Goal: Complete application form: Complete application form

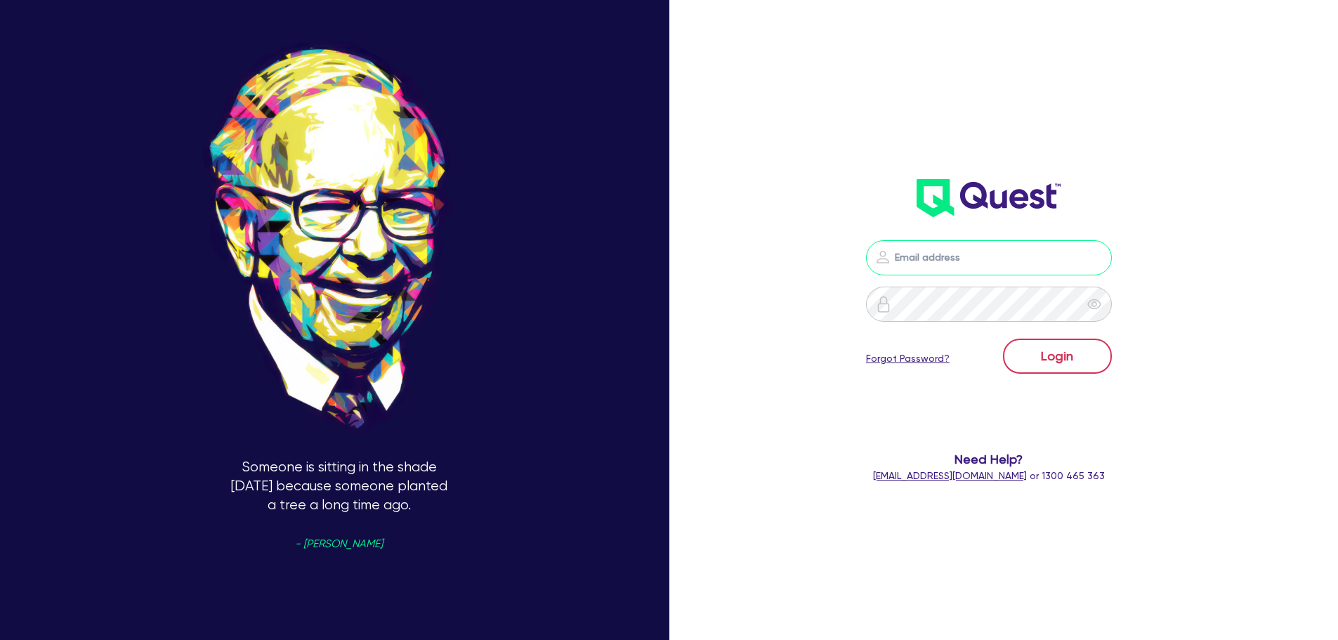
type input "[PERSON_NAME][EMAIL_ADDRESS][PERSON_NAME][DOMAIN_NAME]"
click at [1097, 353] on button "Login" at bounding box center [1057, 356] width 109 height 35
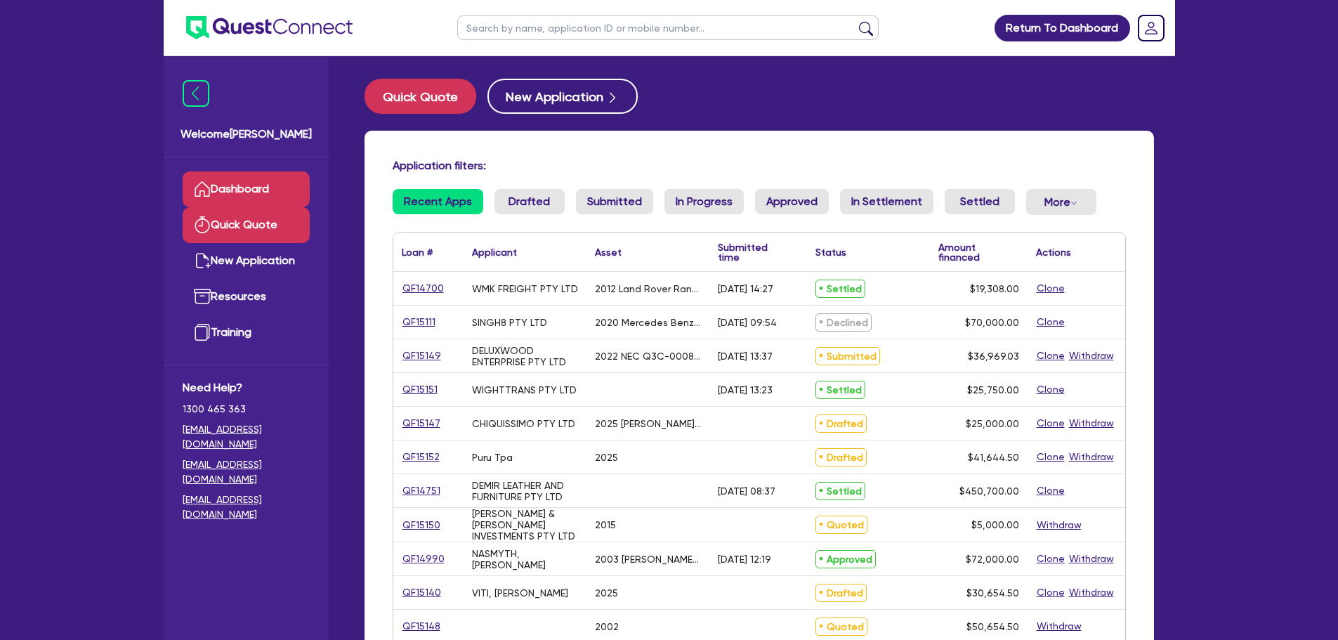
click at [296, 212] on link "Quick Quote" at bounding box center [246, 225] width 127 height 36
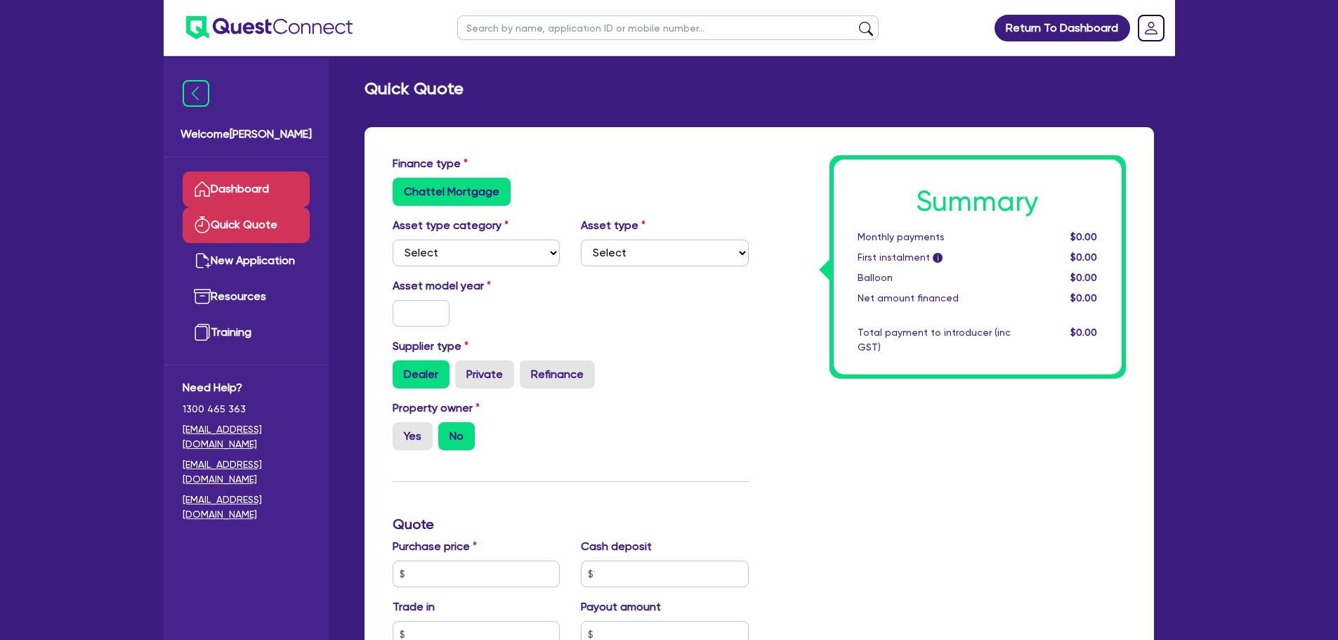
click at [297, 185] on link "Dashboard" at bounding box center [246, 189] width 127 height 36
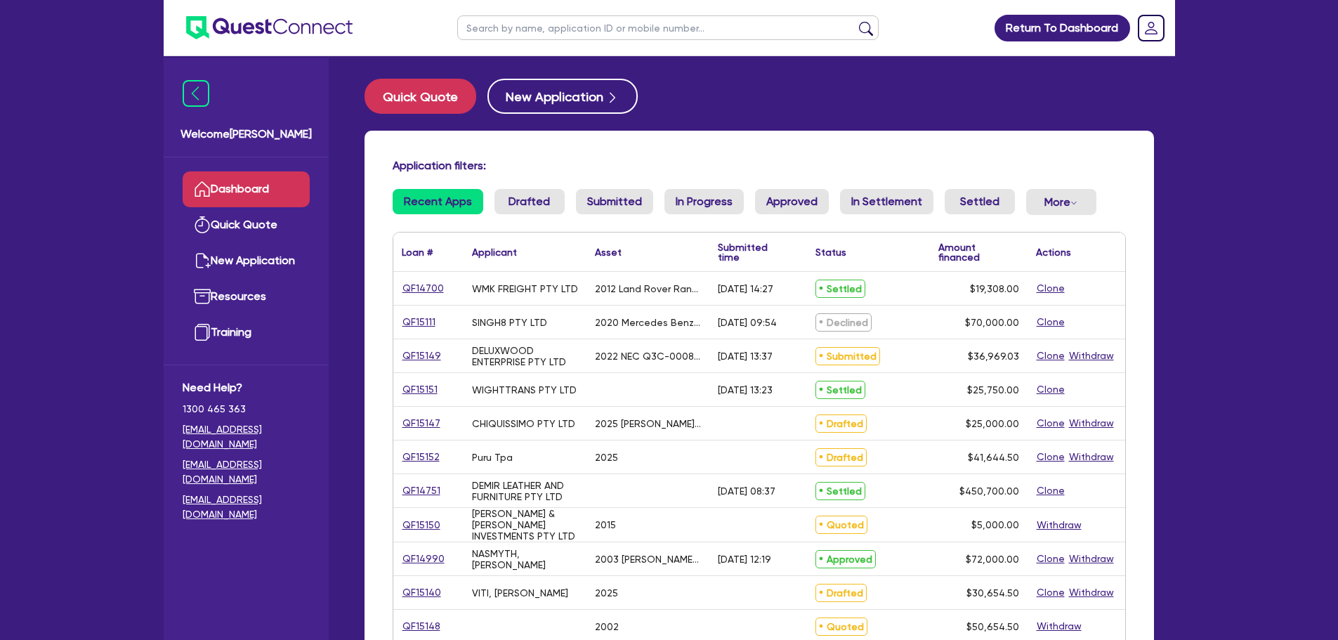
click at [551, 34] on input "text" at bounding box center [667, 27] width 421 height 25
paste input "QF15134"
type input "QF15134"
click at [861, 31] on button "submit" at bounding box center [866, 31] width 22 height 20
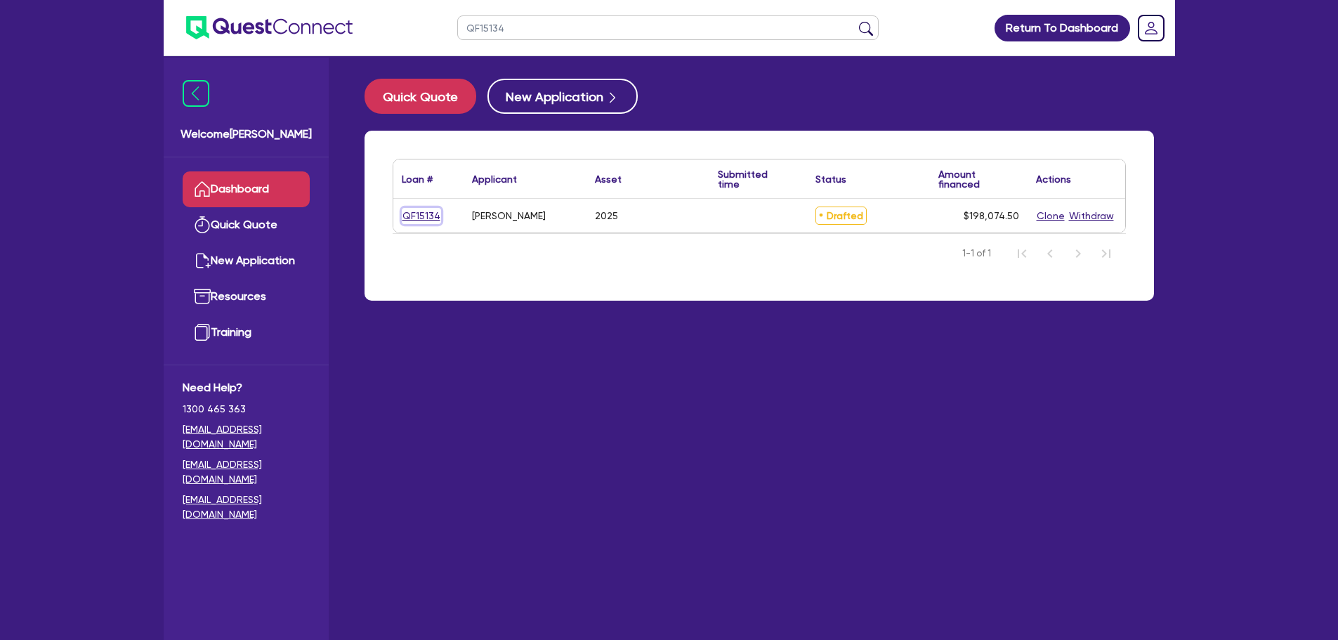
click at [417, 217] on link "QF15134" at bounding box center [421, 216] width 39 height 16
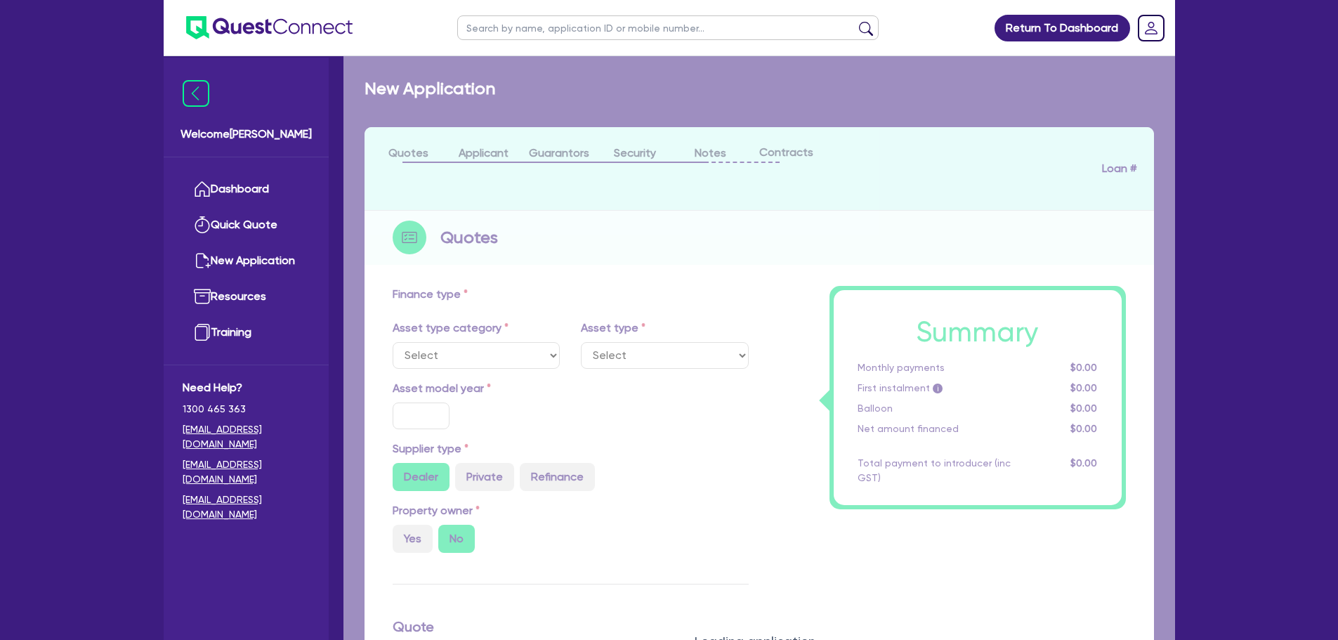
select select "CARS_AND_LIGHT_TRUCKS"
type input "2025"
radio input "true"
type input "220,000"
type input "25,000"
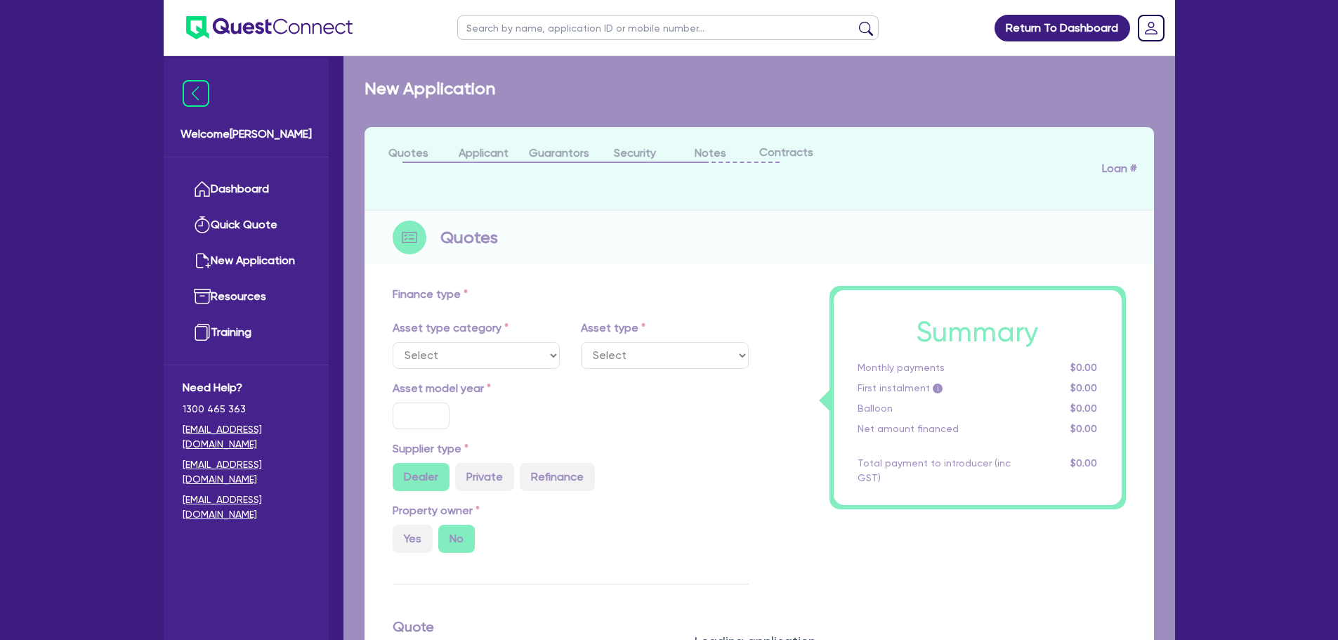
type input "8.99"
type input "2,200"
select select "PASSENGER_VEHICLES"
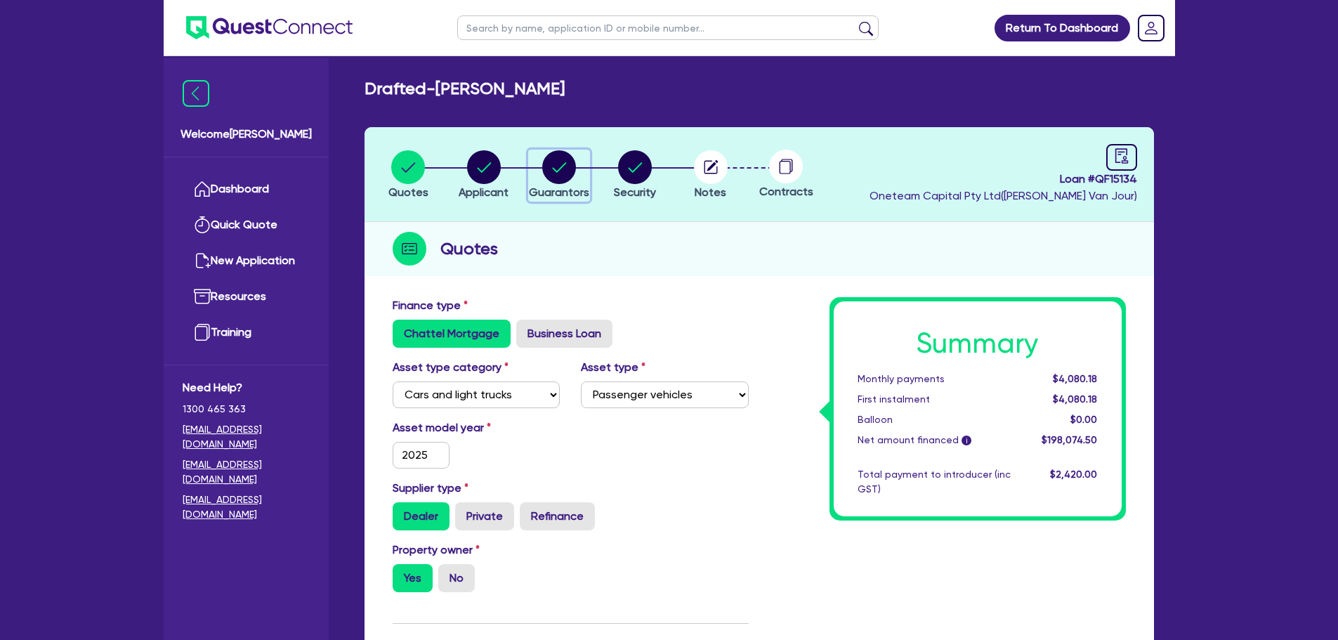
click at [589, 166] on button "Guarantors" at bounding box center [559, 176] width 62 height 52
select select "MR"
select select "QLD"
select select "SINGLE"
select select "CASH"
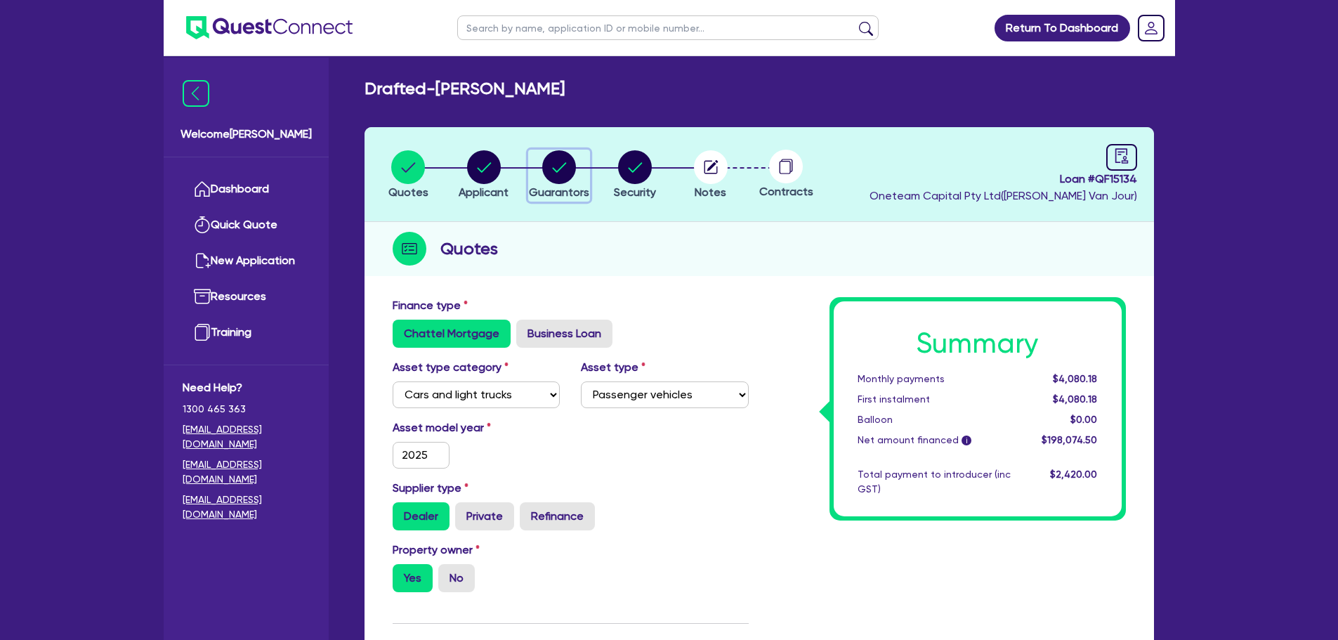
select select "VEHICLE_LOAN"
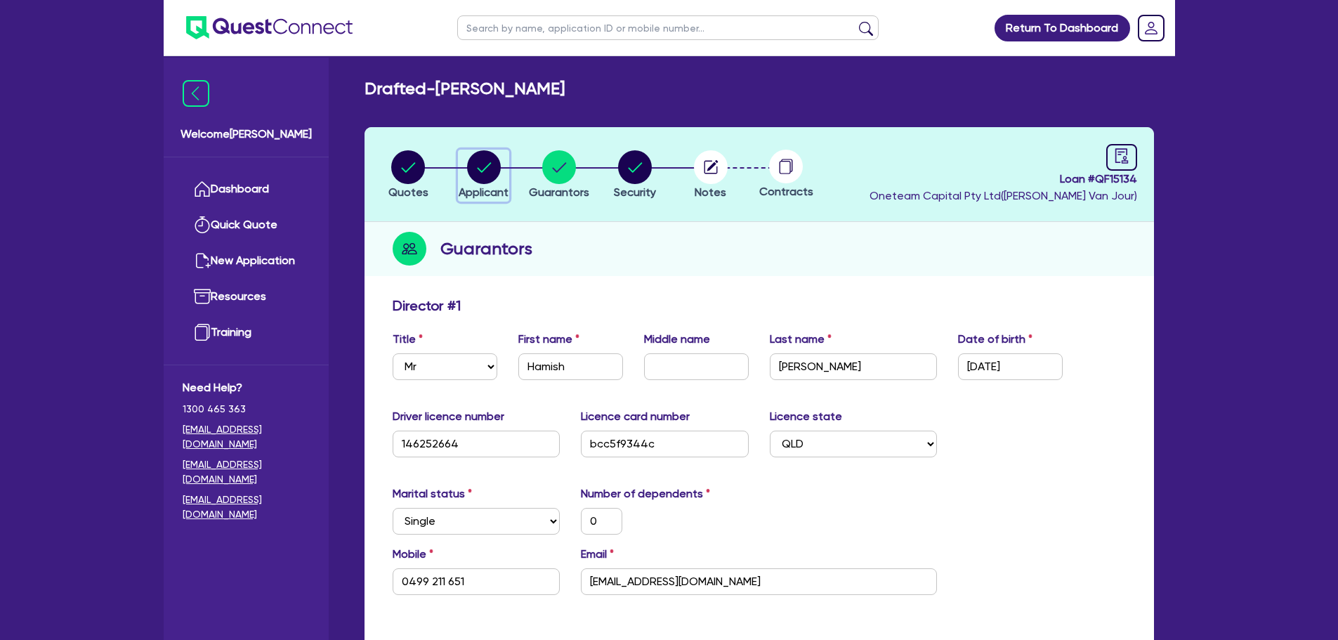
click at [484, 172] on circle "button" at bounding box center [484, 167] width 34 height 34
select select "SOLE_TRADER"
select select "BUILDING_CONSTRUCTION"
select select "TRADES_SERVICES_BUSINESSES_GOVERNMENT"
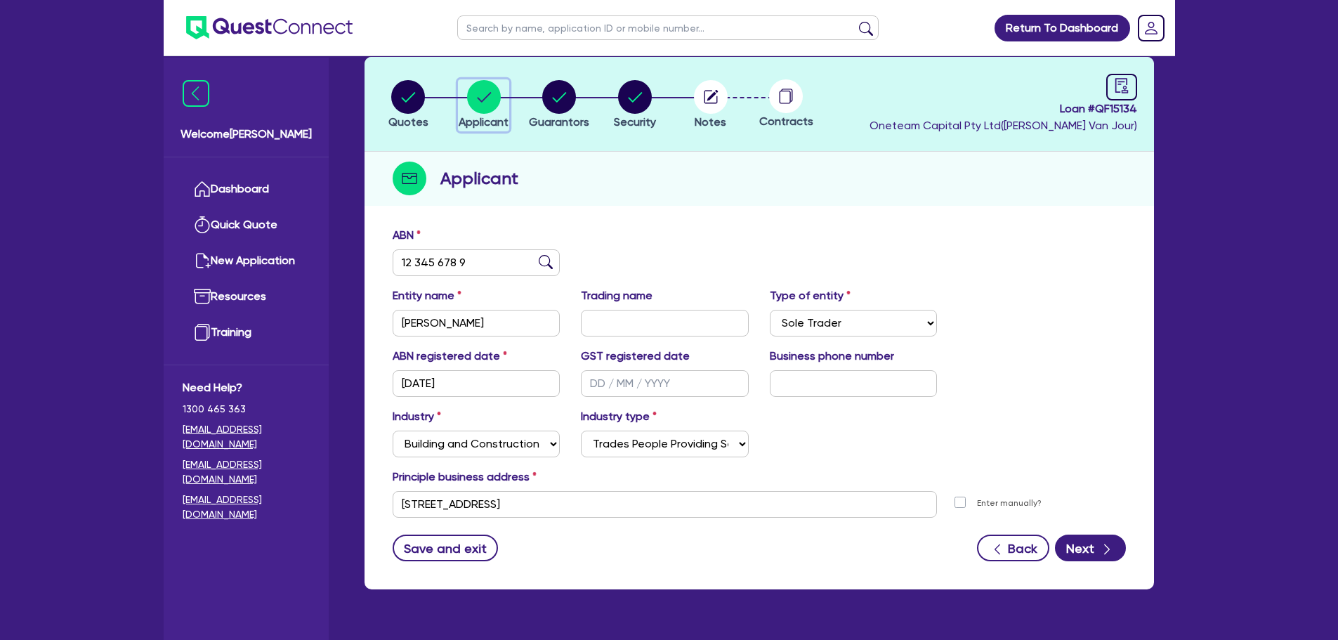
scroll to position [105, 0]
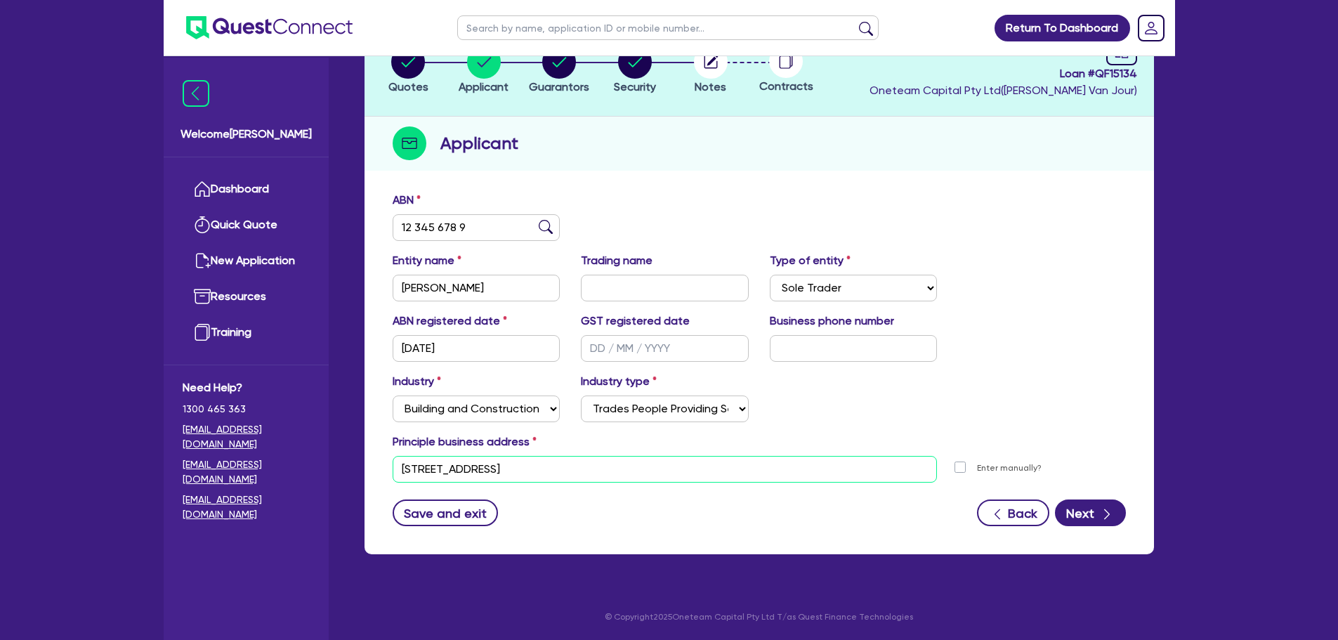
click at [615, 466] on input "[STREET_ADDRESS]" at bounding box center [665, 469] width 545 height 27
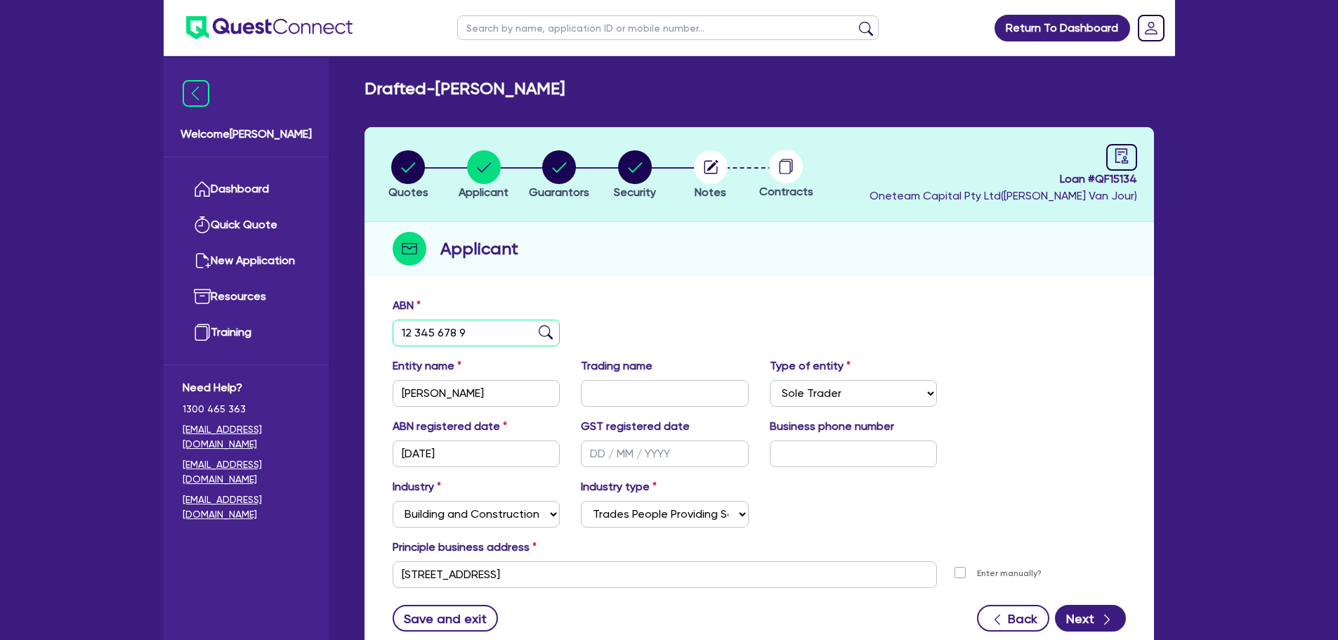
click at [497, 336] on input "12 345 678 9" at bounding box center [477, 333] width 168 height 27
click at [692, 323] on div "ABN 12 345 678 9" at bounding box center [759, 327] width 754 height 60
click at [471, 332] on input "12 345 678 9" at bounding box center [477, 333] width 168 height 27
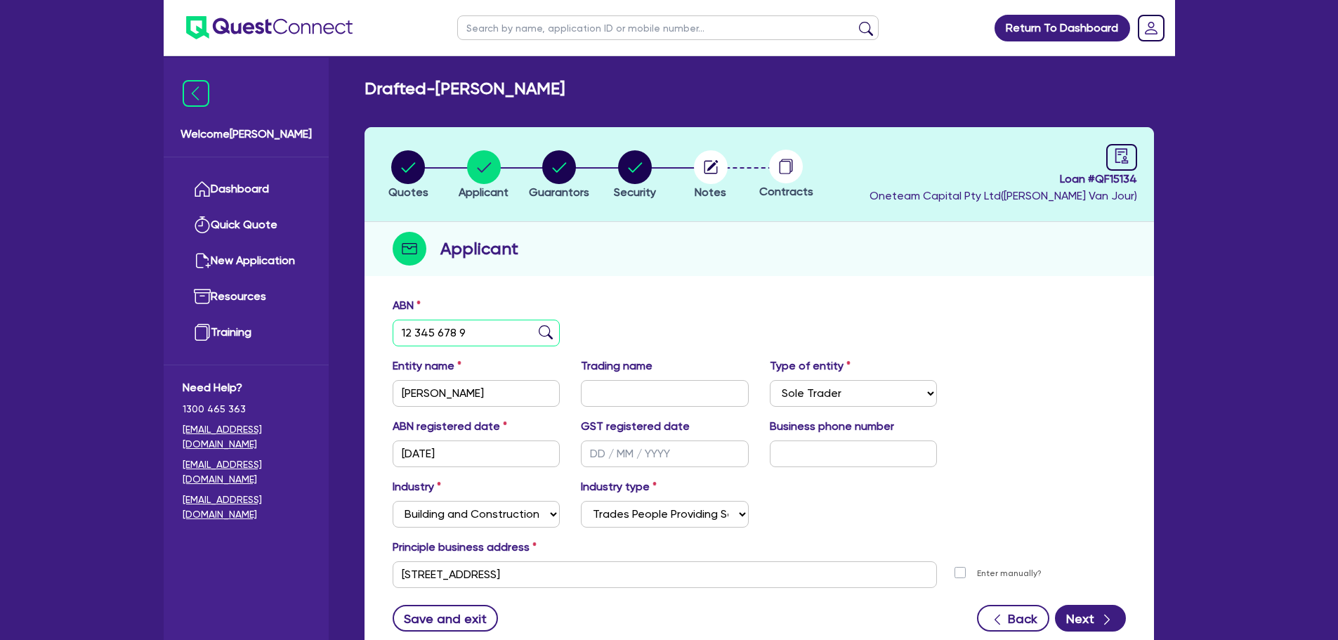
click at [471, 332] on input "12 345 678 9" at bounding box center [477, 333] width 168 height 27
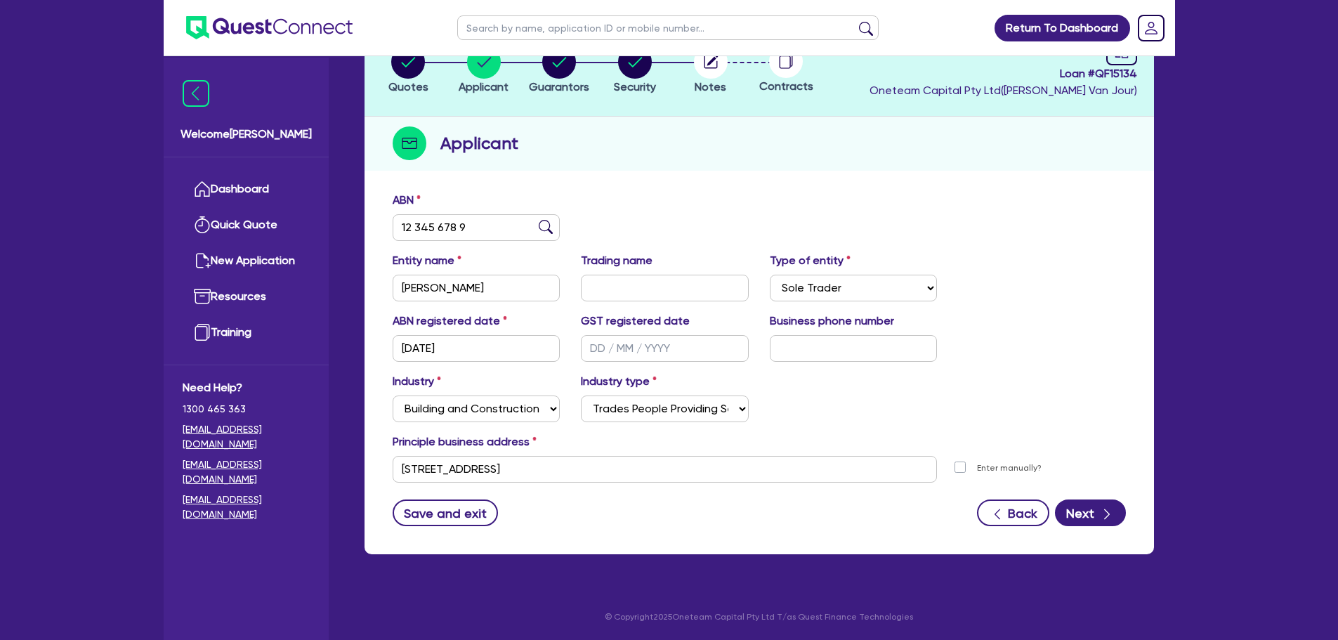
click at [548, 187] on div "ABN 12 345 678 9 Entity name [PERSON_NAME] Trading name Type of entity Select S…" at bounding box center [760, 369] width 790 height 369
click at [511, 216] on input "12 345 678 9" at bounding box center [477, 227] width 168 height 27
click at [577, 204] on div "ABN 12 345 678 9" at bounding box center [759, 222] width 754 height 60
click at [509, 227] on input "12 345 678 9" at bounding box center [477, 227] width 168 height 27
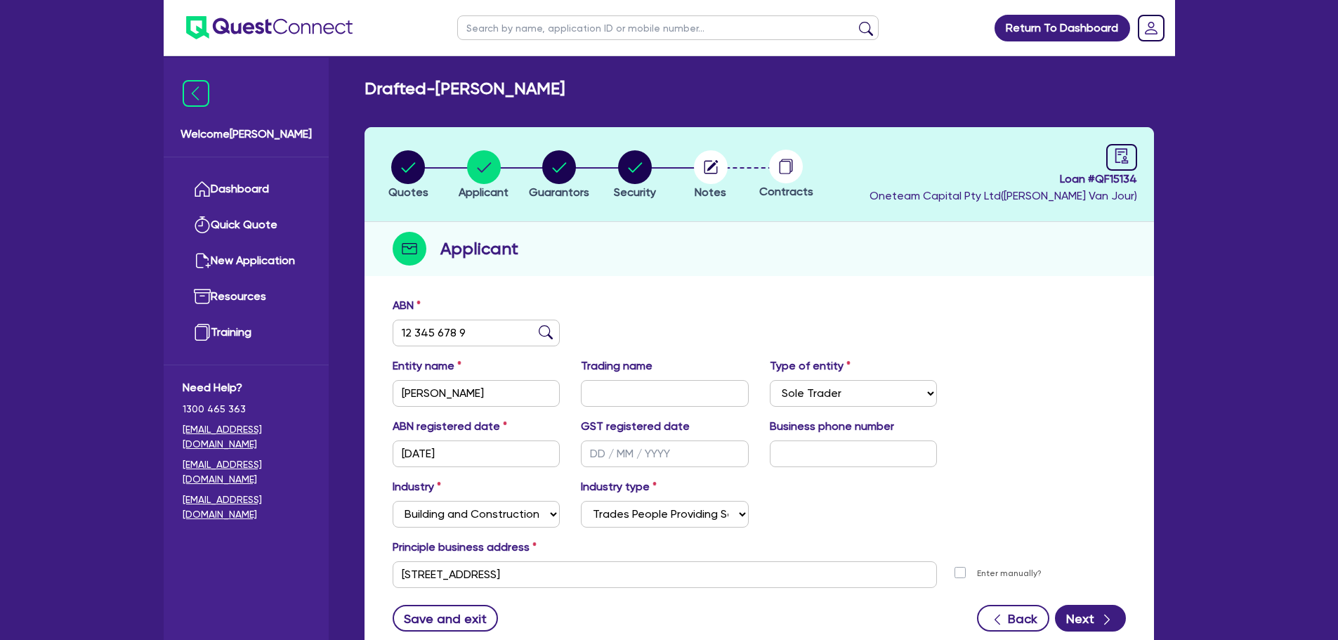
click at [876, 249] on div "Applicant" at bounding box center [760, 249] width 790 height 54
click at [563, 180] on circle "button" at bounding box center [559, 167] width 34 height 34
select select "MR"
select select "QLD"
select select "SINGLE"
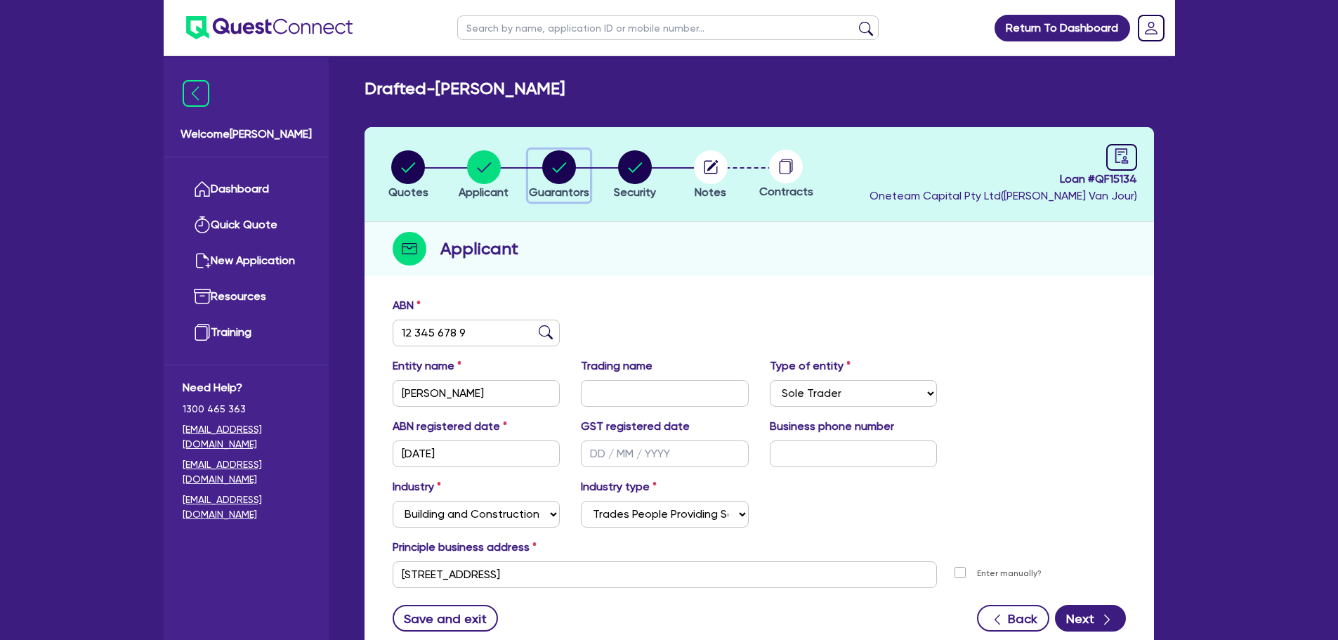
select select "CASH"
select select "VEHICLE_LOAN"
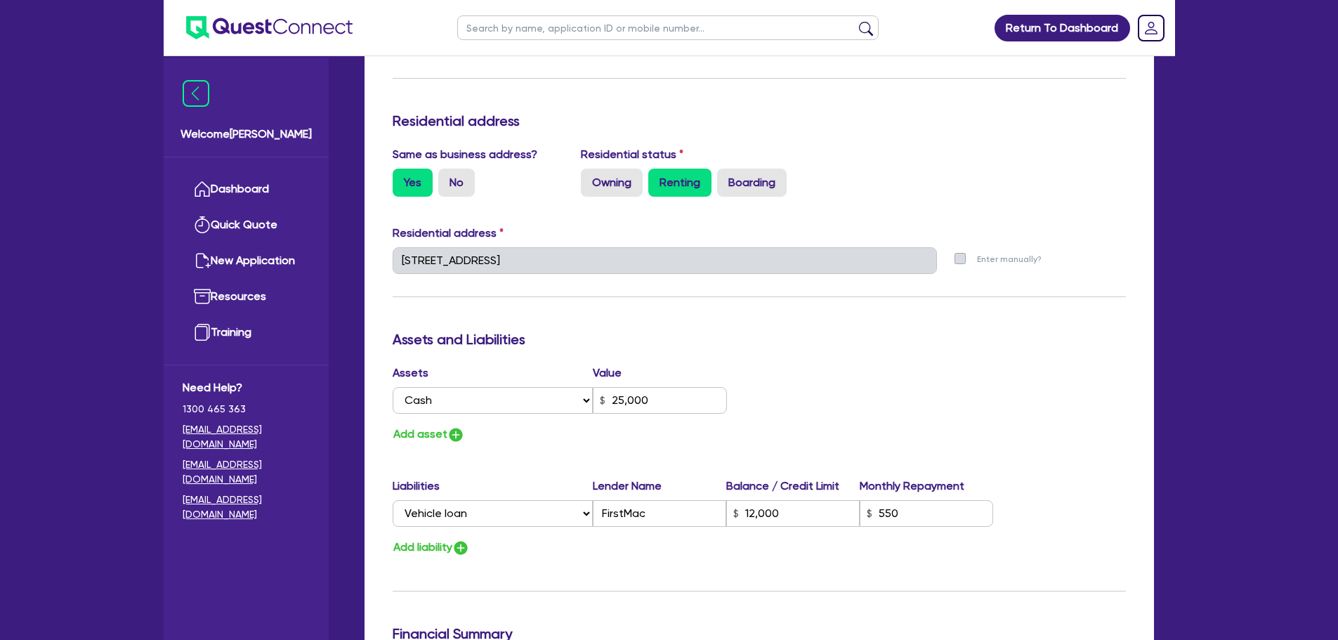
scroll to position [281, 0]
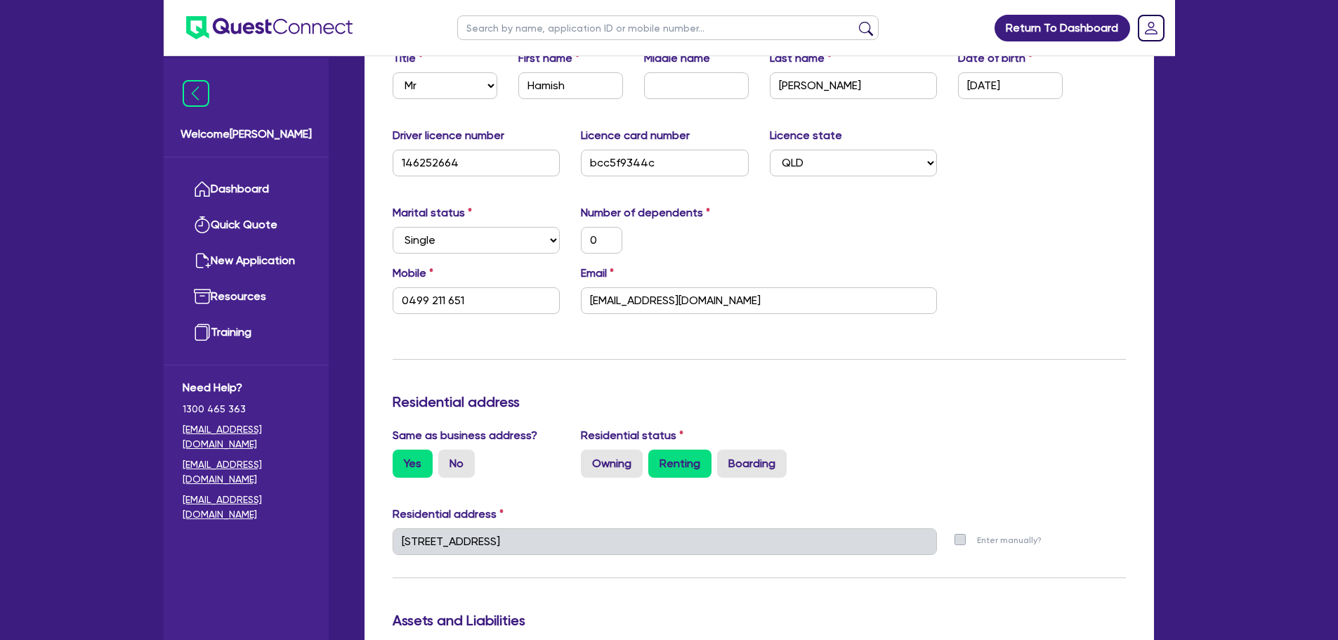
click at [894, 357] on div "Update residential status for Director #1 Boarding is only acceptable when the …" at bounding box center [759, 535] width 733 height 1039
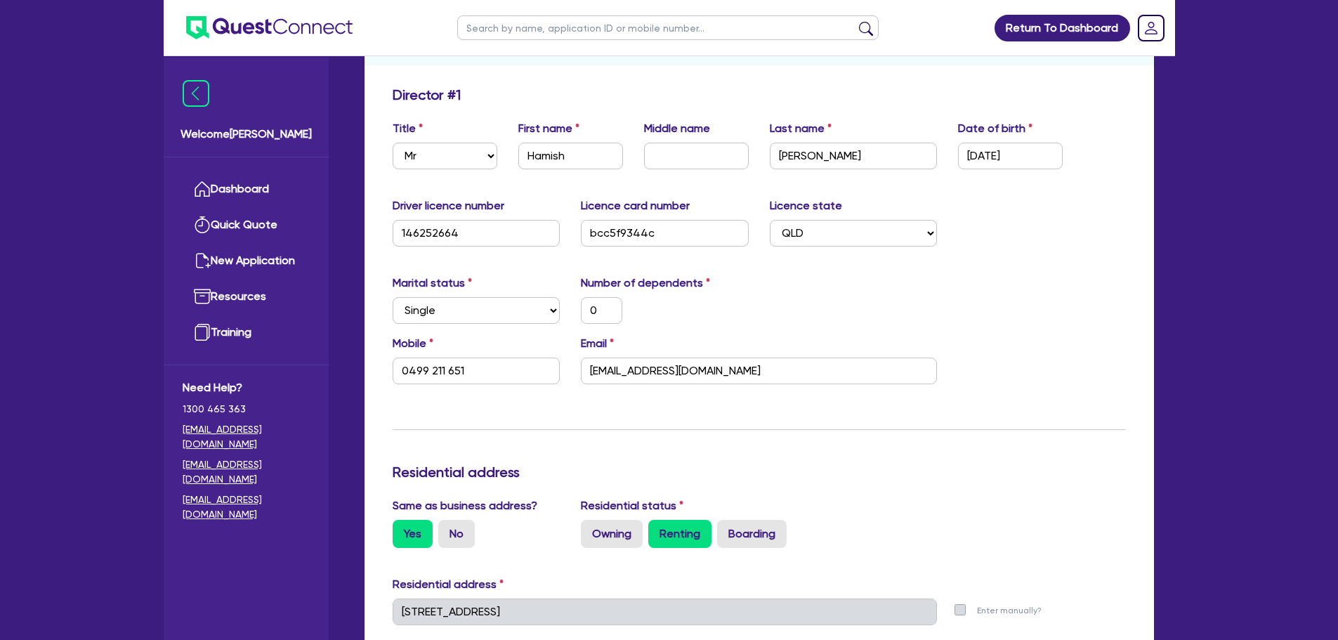
scroll to position [140, 0]
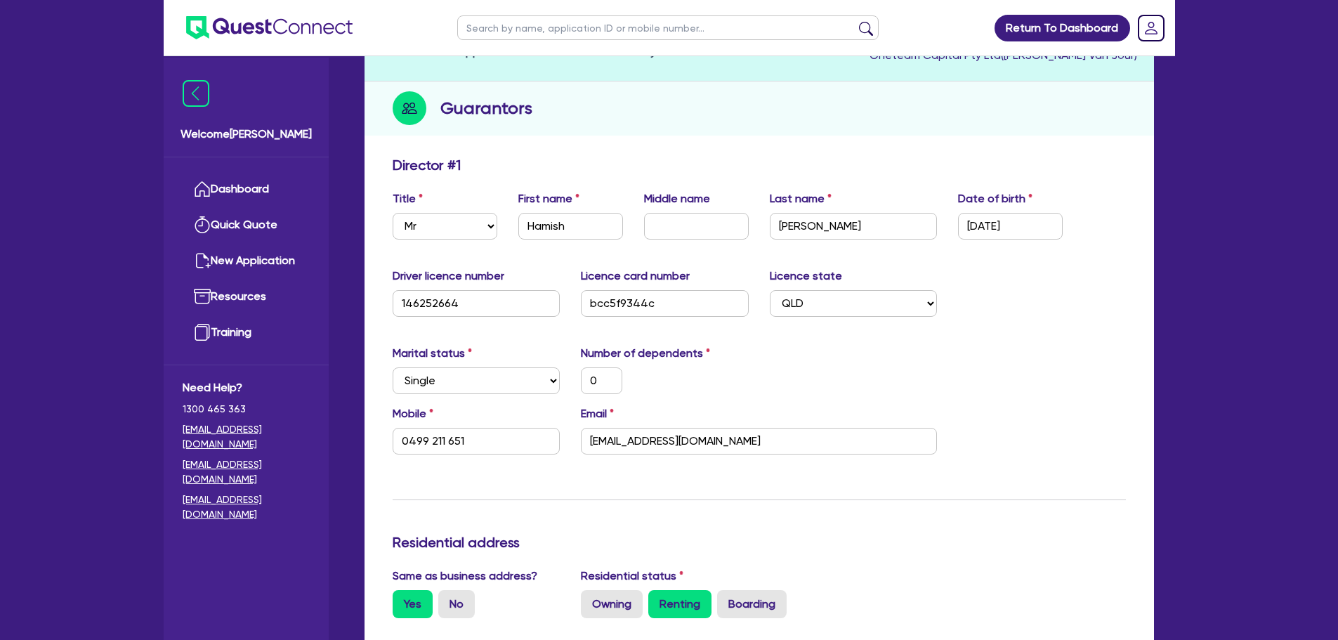
click at [1059, 327] on div "Driver licence number [DRIVERS_LICENSE_NUMBER] Licence card number bcc5f9344c L…" at bounding box center [759, 298] width 754 height 60
click at [596, 230] on input "Hamish" at bounding box center [570, 226] width 105 height 27
click at [809, 235] on input "[PERSON_NAME]" at bounding box center [854, 226] width 168 height 27
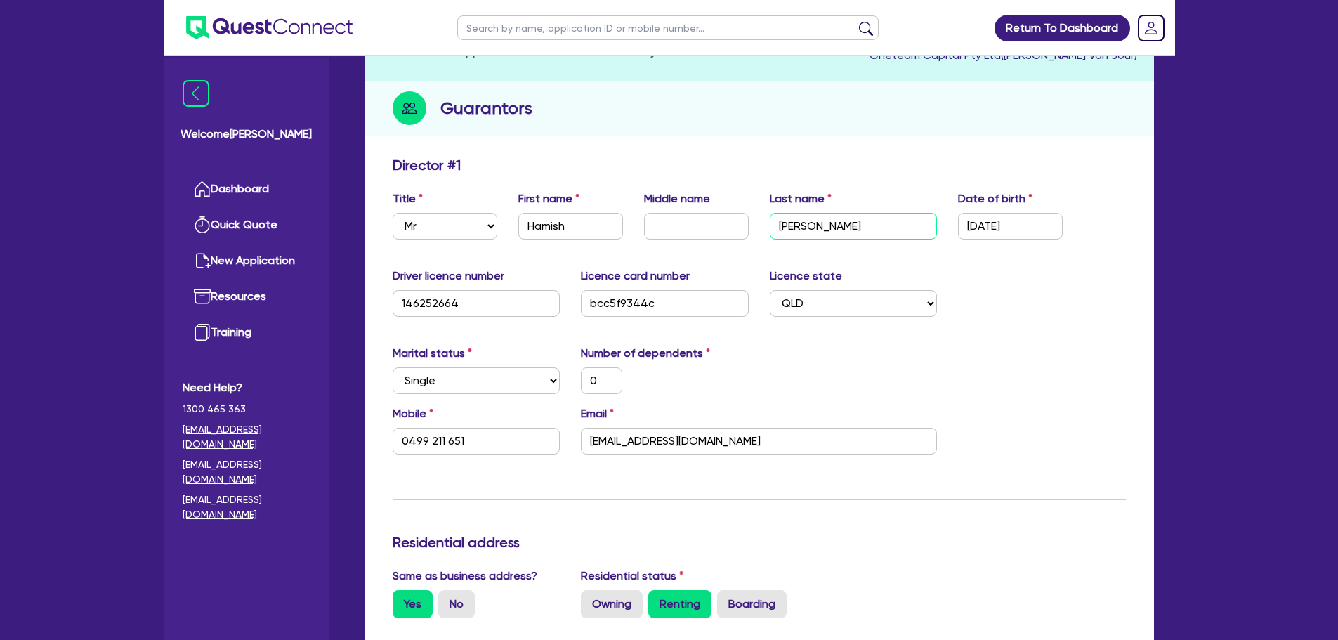
click at [809, 235] on input "[PERSON_NAME]" at bounding box center [854, 226] width 168 height 27
click at [1005, 198] on label "Date of birth" at bounding box center [995, 198] width 74 height 17
click at [987, 222] on input "[DATE]" at bounding box center [1010, 226] width 105 height 27
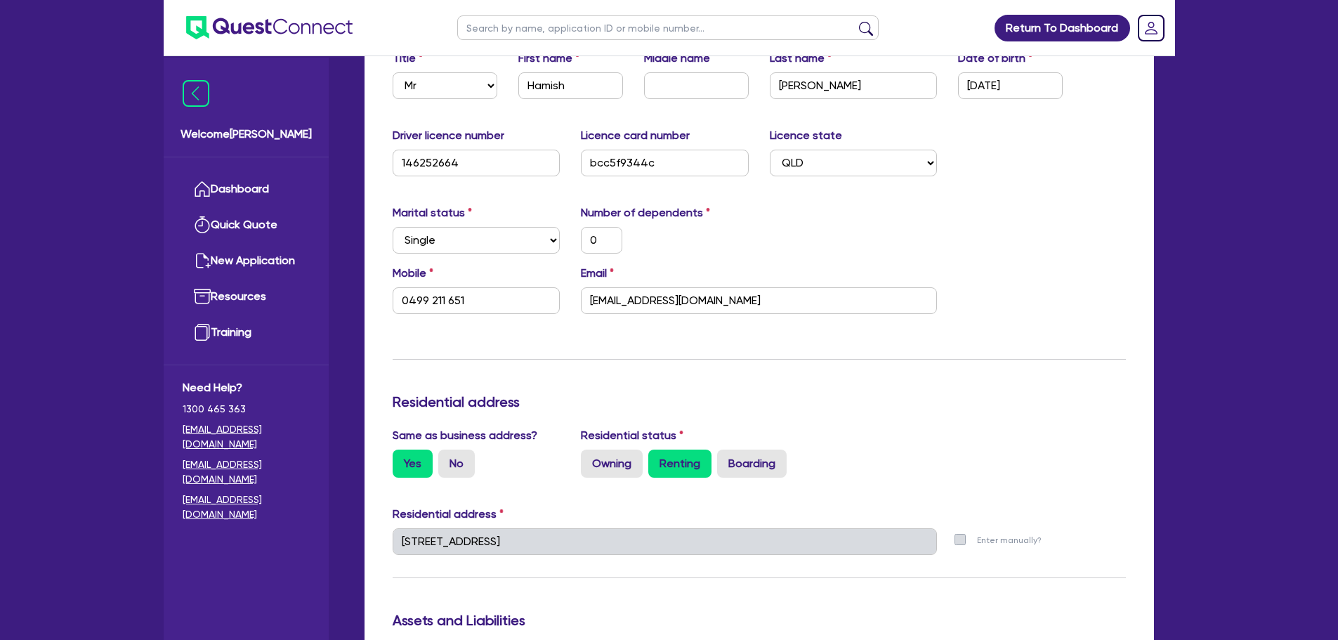
scroll to position [492, 0]
